Goal: Information Seeking & Learning: Learn about a topic

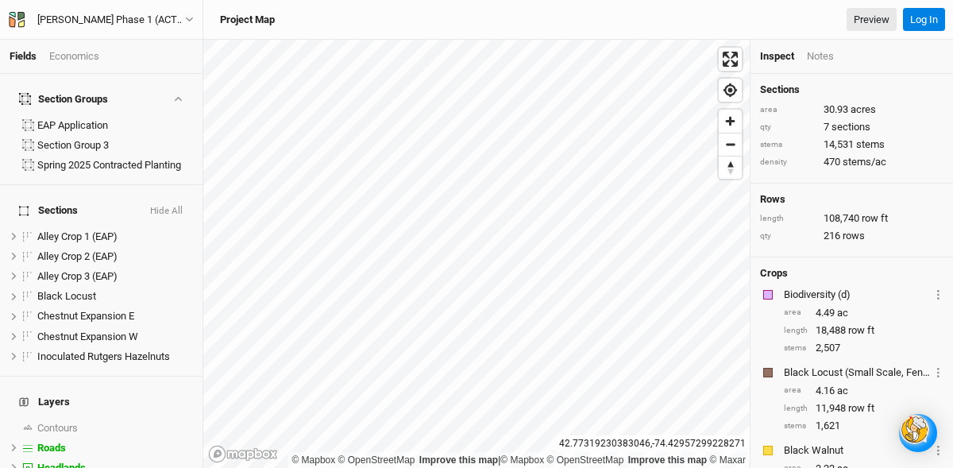
click at [62, 62] on div "Economics" at bounding box center [74, 56] width 50 height 14
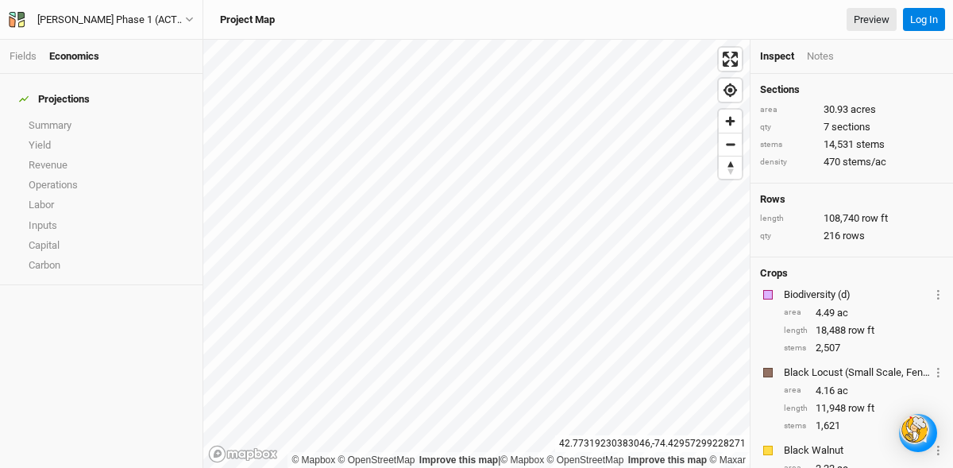
click at [64, 51] on div "Economics" at bounding box center [74, 56] width 50 height 14
click at [39, 195] on link "Labor" at bounding box center [101, 205] width 203 height 20
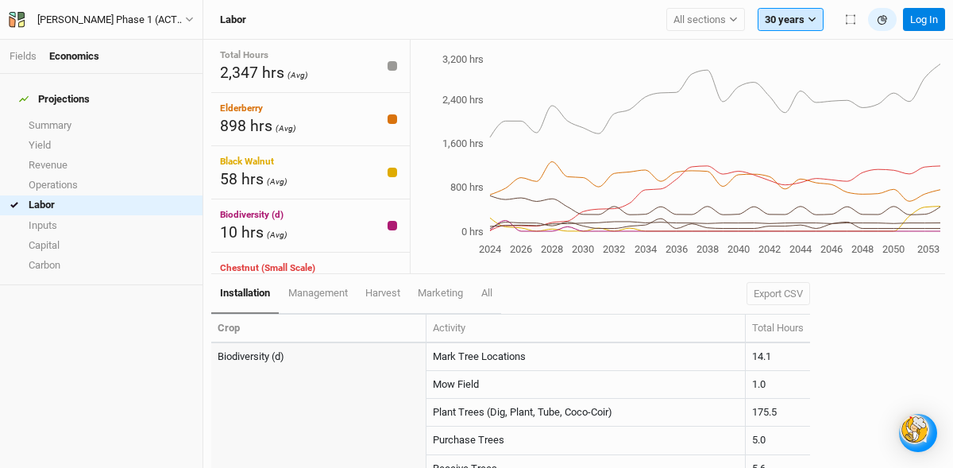
click at [810, 15] on icon "button" at bounding box center [812, 19] width 9 height 9
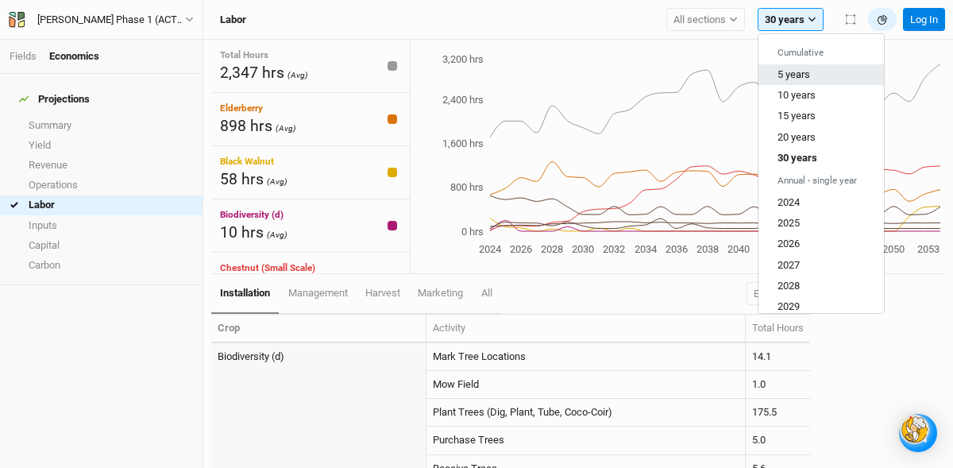
click at [788, 69] on span "5 years" at bounding box center [794, 74] width 33 height 12
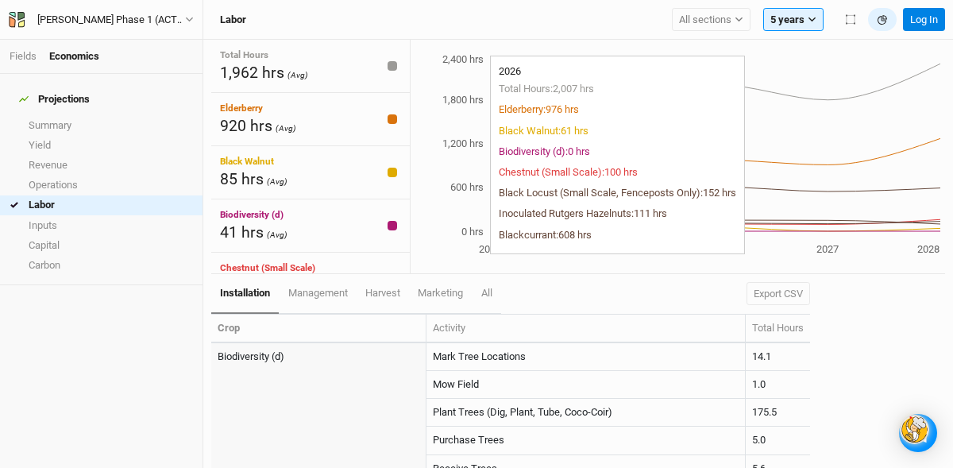
click at [710, 152] on icon "2024 2025 2026 2027 2028 0 hrs 600 hrs 1,200 hrs 1,800 hrs 2,400 hrs" at bounding box center [676, 155] width 530 height 207
click at [768, 153] on icon "2024 2025 2026 2027 2028 0 hrs 600 hrs 1,200 hrs 1,800 hrs 2,400 hrs" at bounding box center [676, 155] width 530 height 207
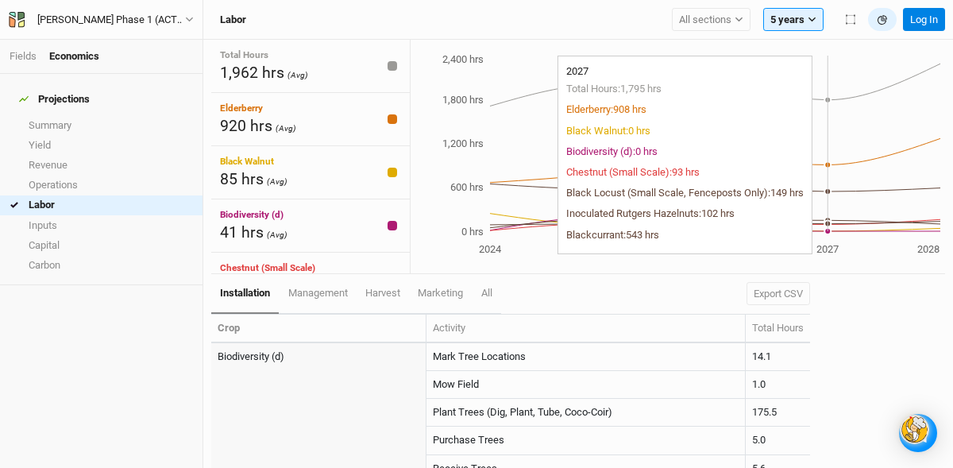
click at [800, 178] on icon "2024 2025 2026 2027 2028 0 hrs 600 hrs 1,200 hrs 1,800 hrs 2,400 hrs" at bounding box center [676, 155] width 530 height 207
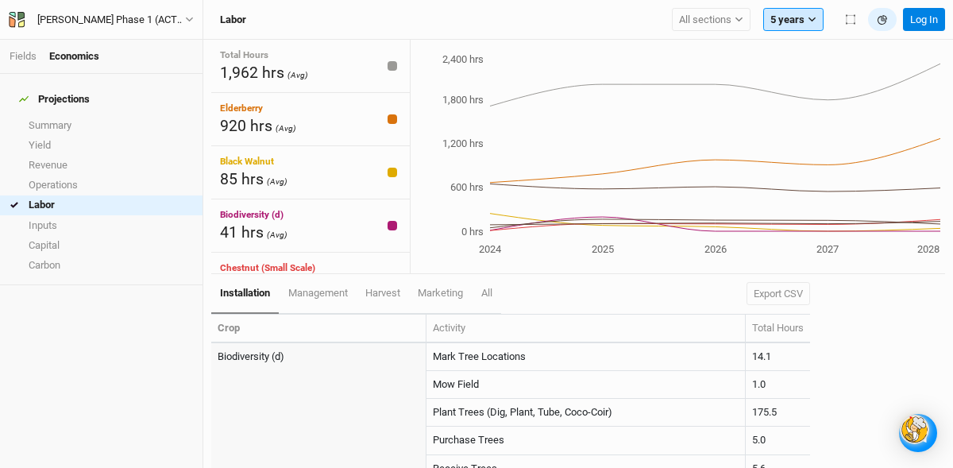
click at [811, 16] on icon "button" at bounding box center [812, 19] width 9 height 9
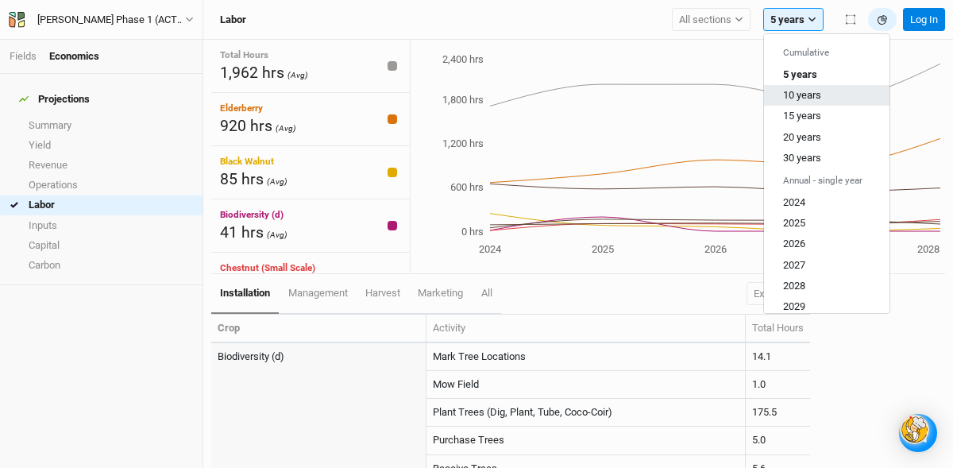
click at [806, 96] on span "10 years" at bounding box center [802, 95] width 38 height 12
